Goal: Information Seeking & Learning: Learn about a topic

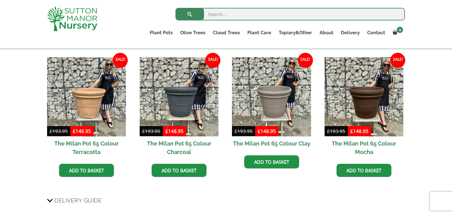
scroll to position [391, 0]
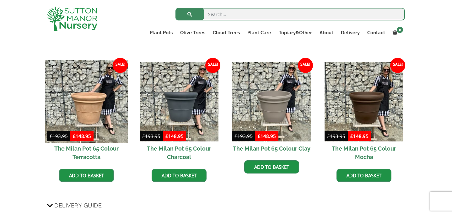
click at [89, 107] on img at bounding box center [86, 101] width 83 height 83
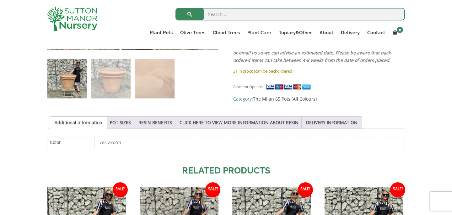
scroll to position [269, 0]
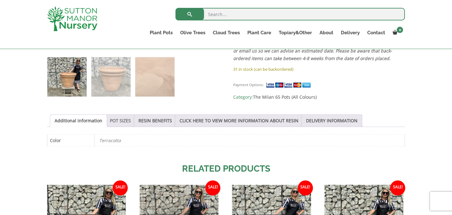
click at [121, 122] on link "POT SIZES" at bounding box center [120, 121] width 21 height 12
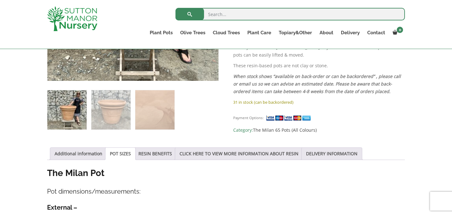
scroll to position [231, 0]
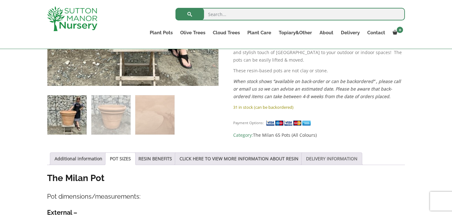
click at [328, 157] on link "DELIVERY INFORMATION" at bounding box center [331, 159] width 51 height 12
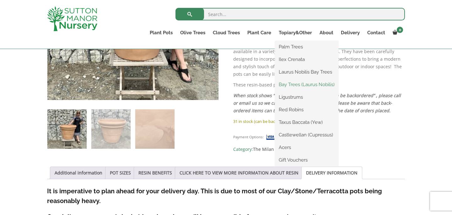
scroll to position [0, 0]
